Goal: Information Seeking & Learning: Learn about a topic

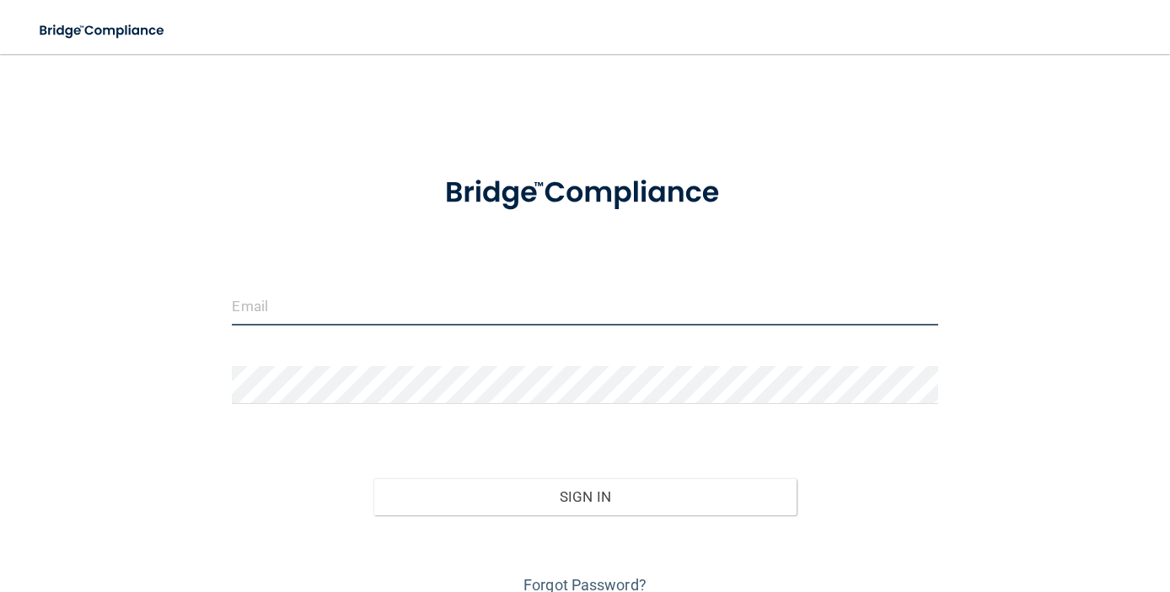
click at [363, 304] on input "email" at bounding box center [585, 306] width 706 height 38
type input "[EMAIL_ADDRESS][PERSON_NAME][DOMAIN_NAME]"
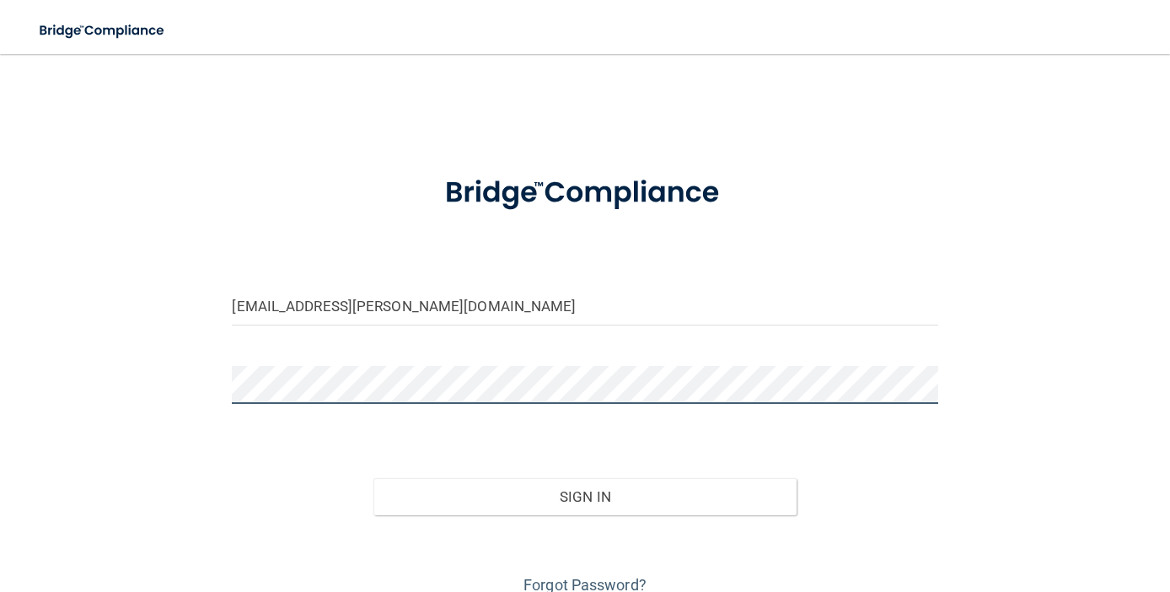
click at [584, 495] on button "Sign In" at bounding box center [584, 496] width 423 height 37
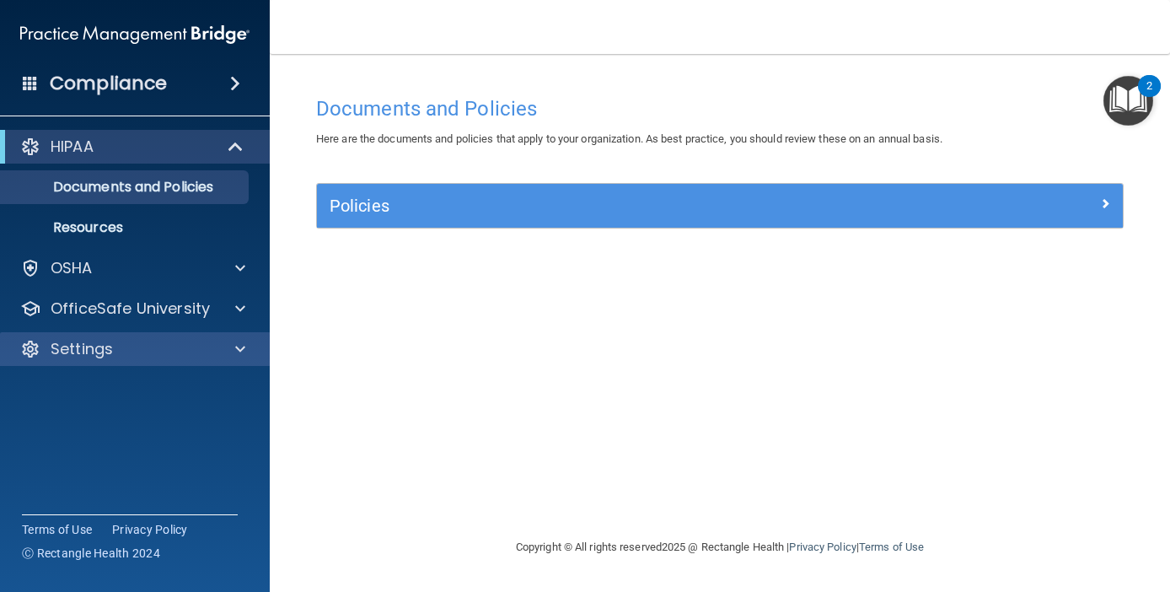
click at [131, 333] on div "Settings" at bounding box center [135, 349] width 271 height 34
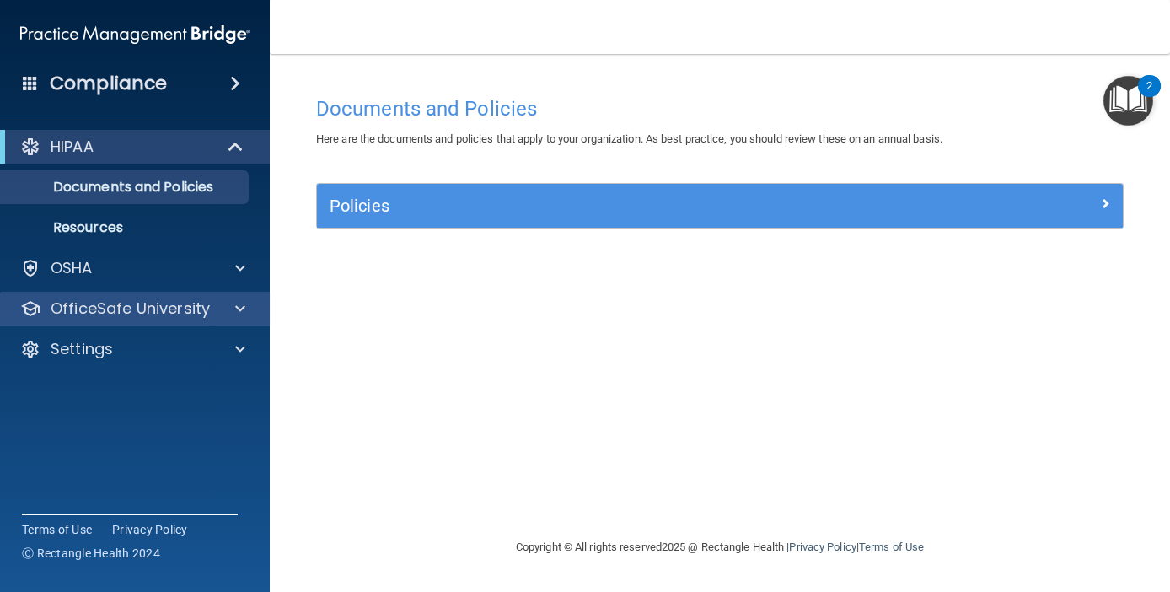
click at [146, 317] on p "OfficeSafe University" at bounding box center [130, 308] width 159 height 20
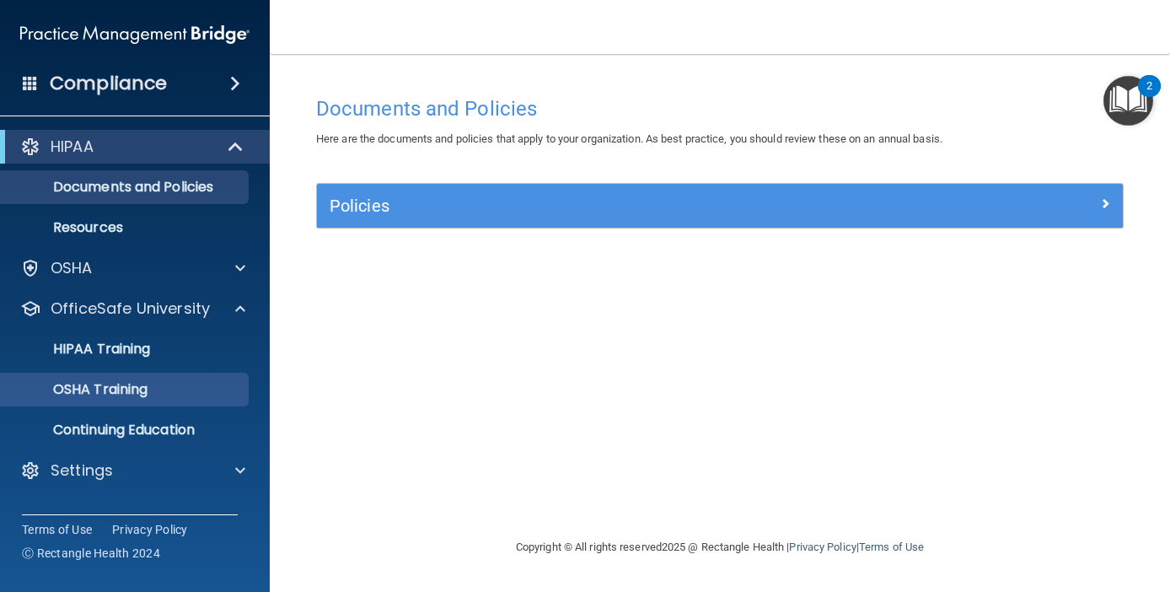
click at [129, 387] on p "OSHA Training" at bounding box center [79, 389] width 137 height 17
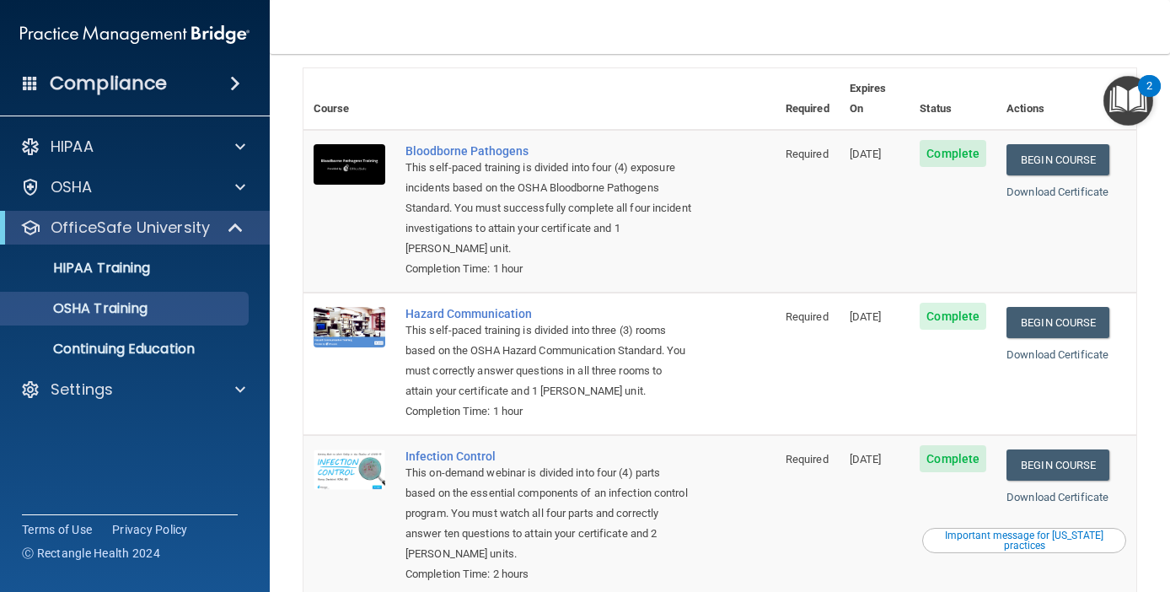
scroll to position [72, 0]
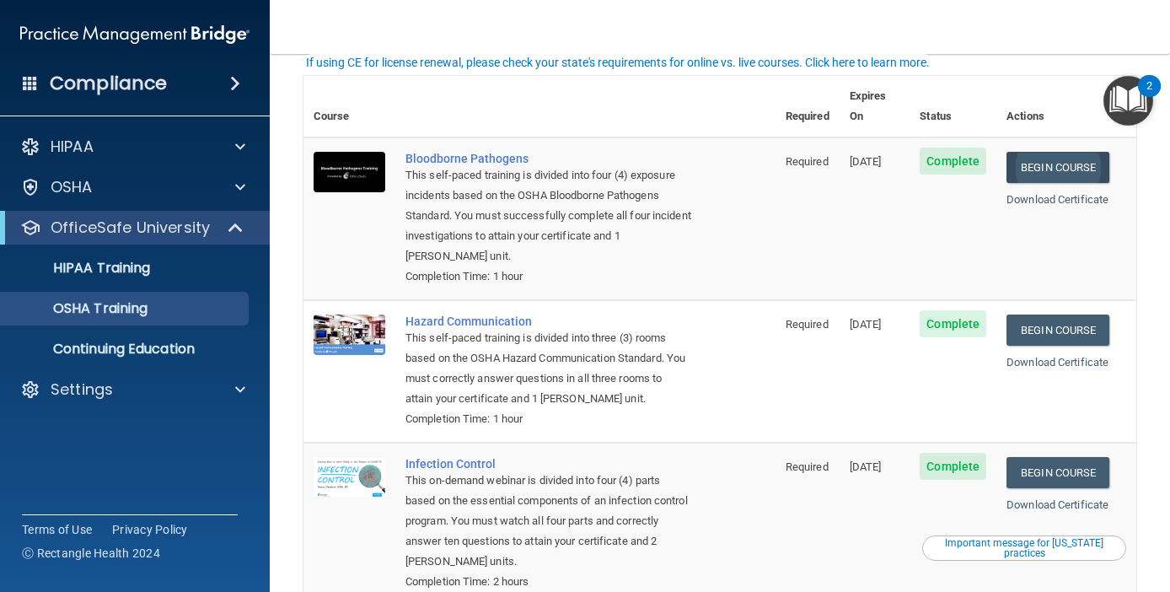
click at [1059, 152] on link "Begin Course" at bounding box center [1058, 167] width 103 height 31
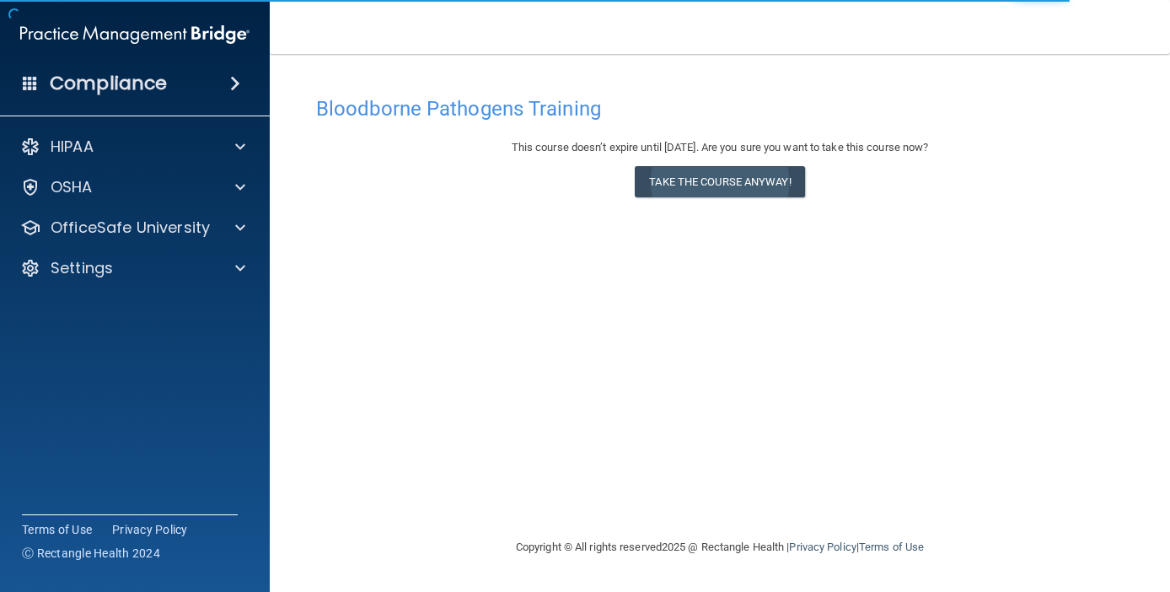
click at [673, 180] on button "Take the course anyway!" at bounding box center [719, 181] width 169 height 31
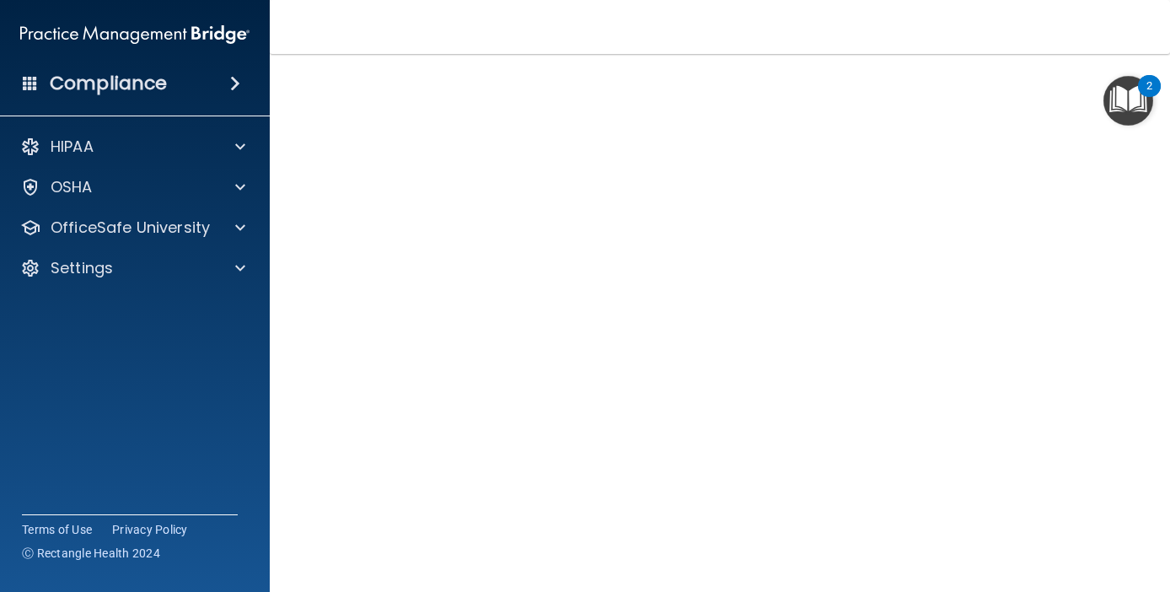
scroll to position [59, 0]
